Goal: Information Seeking & Learning: Learn about a topic

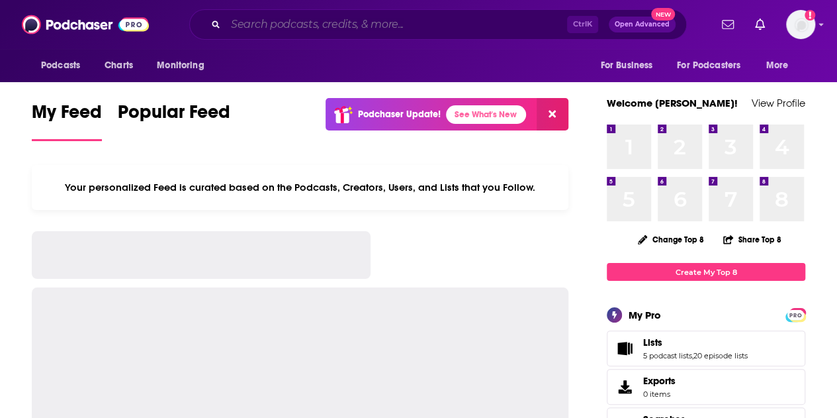
click at [325, 28] on input "Search podcasts, credits, & more..." at bounding box center [396, 24] width 341 height 21
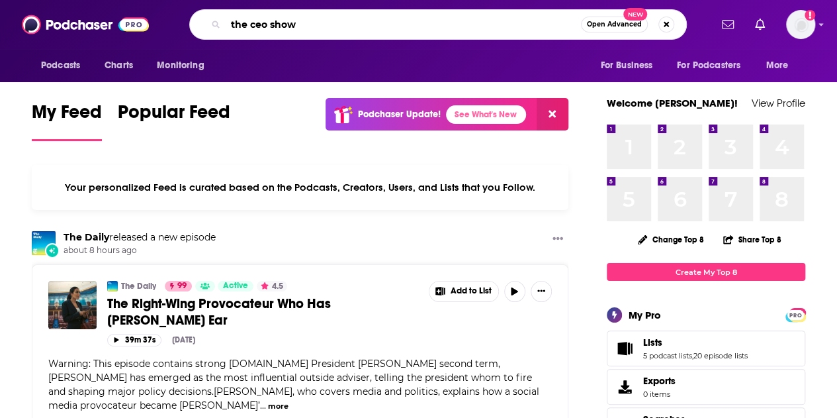
type input "the ceo show"
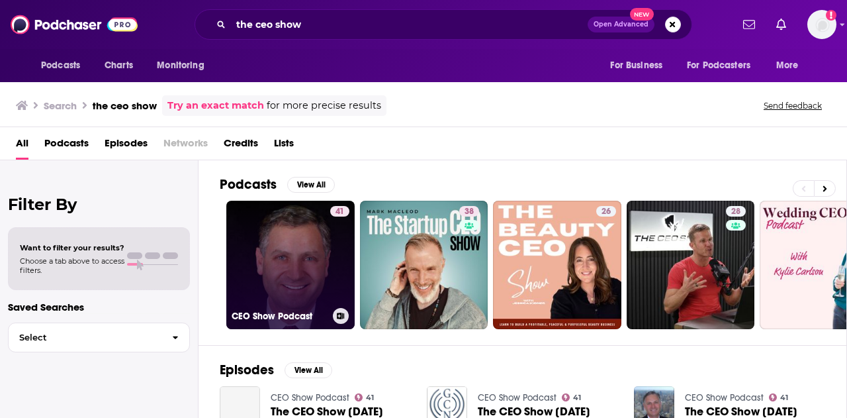
click at [279, 275] on link "41 CEO Show Podcast" at bounding box center [290, 264] width 128 height 128
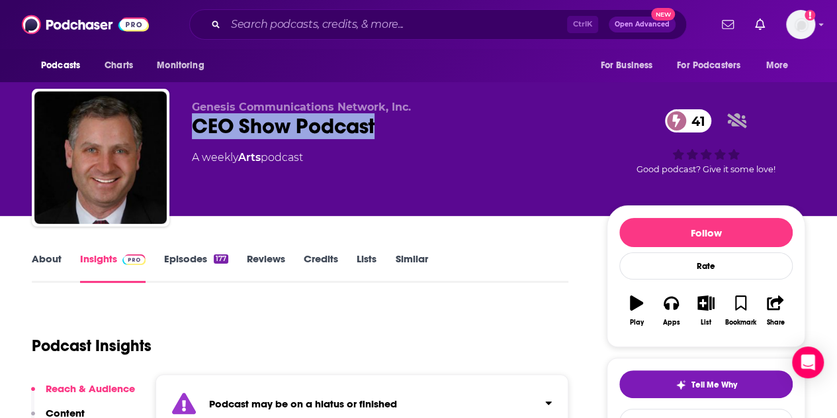
drag, startPoint x: 390, startPoint y: 133, endPoint x: 197, endPoint y: 131, distance: 193.2
click at [197, 131] on div "CEO Show Podcast 41" at bounding box center [389, 126] width 394 height 26
copy h2 "CEO Show Podcast"
